Goal: Task Accomplishment & Management: Manage account settings

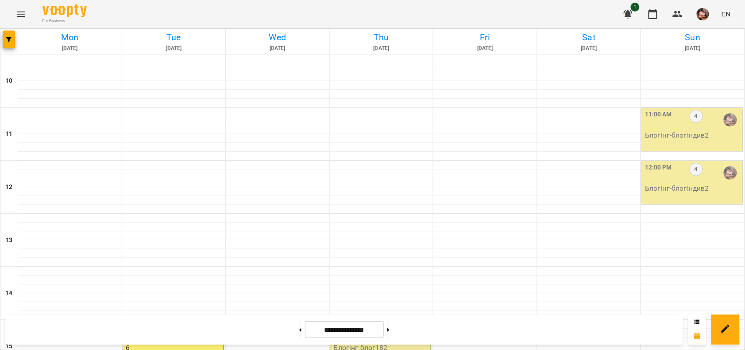
scroll to position [355, 0]
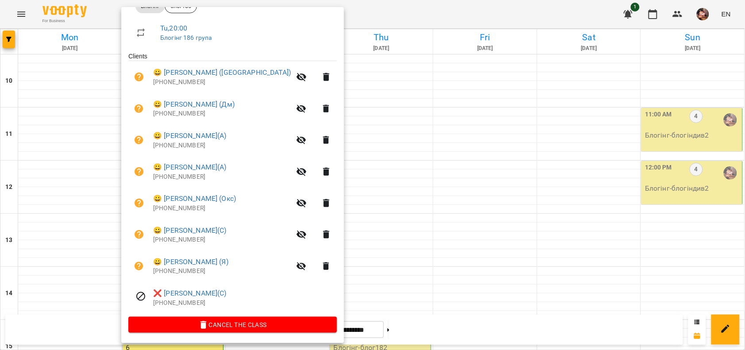
scroll to position [147, 0]
click at [310, 114] on div at bounding box center [372, 175] width 745 height 350
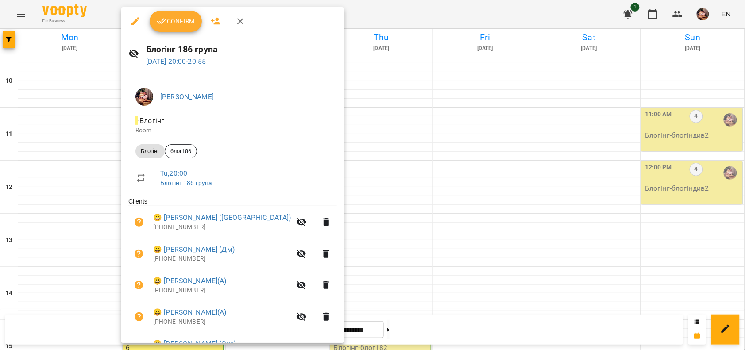
click at [167, 31] on button "Confirm" at bounding box center [176, 21] width 52 height 21
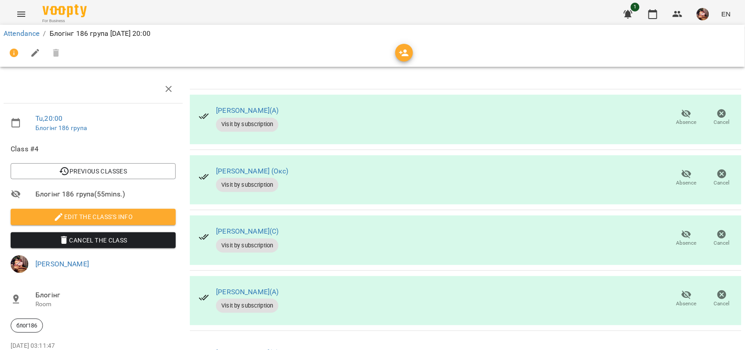
scroll to position [250, 0]
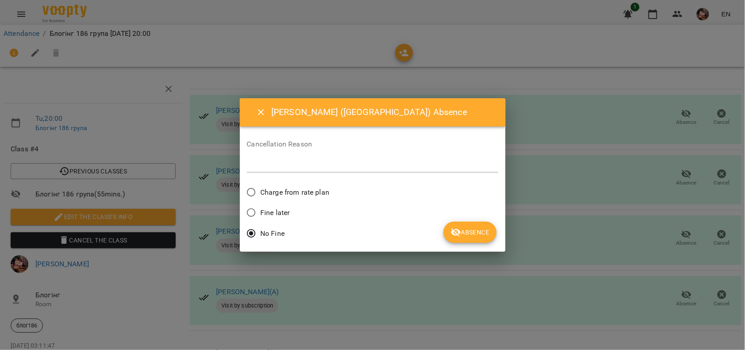
click at [483, 232] on span "Absence" at bounding box center [470, 232] width 39 height 11
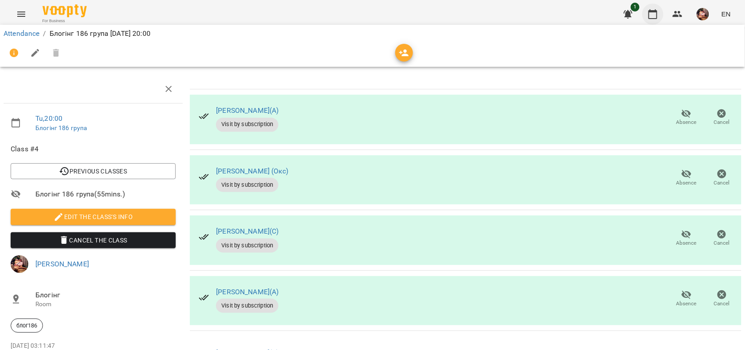
click at [651, 16] on icon "button" at bounding box center [653, 14] width 11 height 11
